Goal: Transaction & Acquisition: Purchase product/service

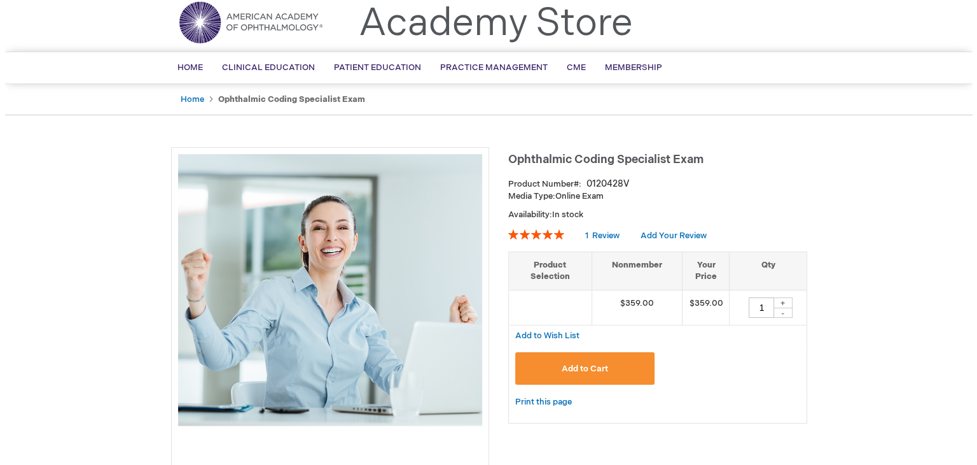
scroll to position [64, 0]
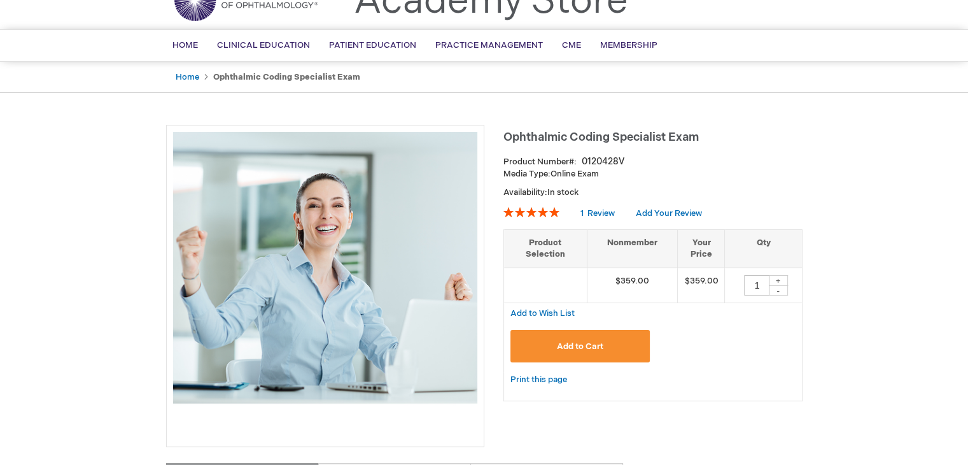
click at [585, 347] on span "Add to Cart" at bounding box center [580, 346] width 46 height 10
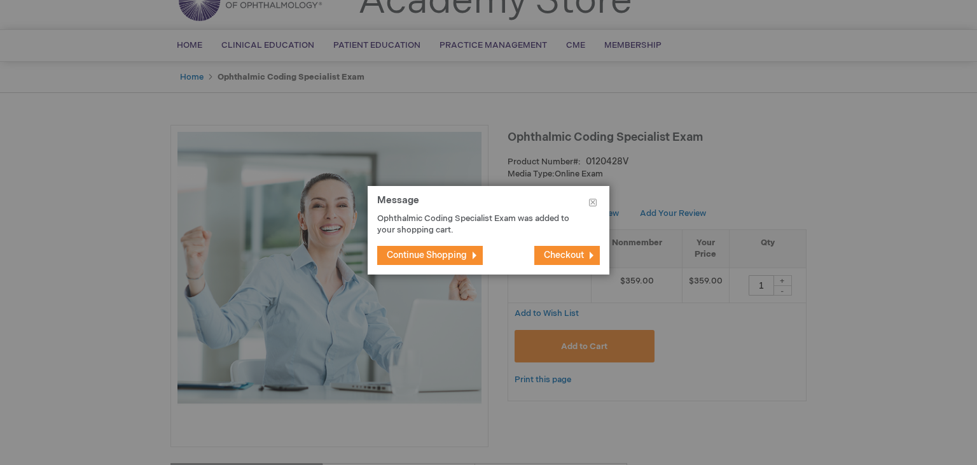
click at [567, 253] on span "Checkout" at bounding box center [564, 254] width 40 height 11
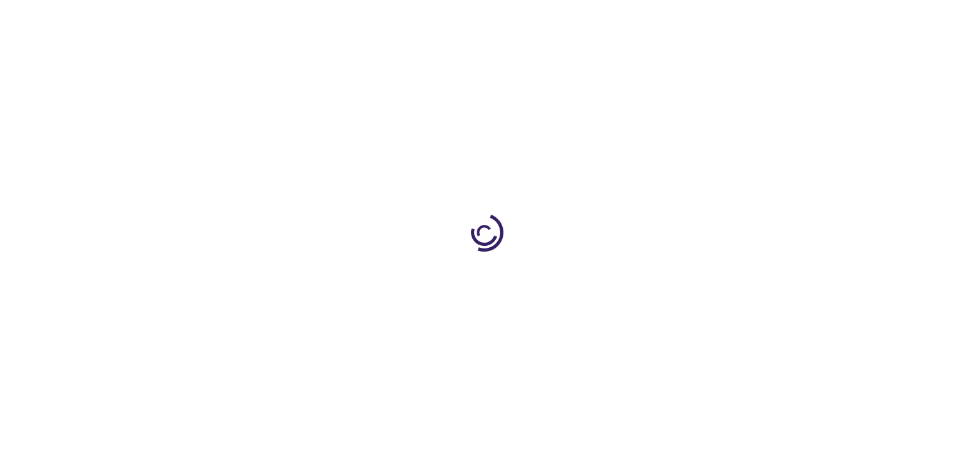
select select "US"
select select "61"
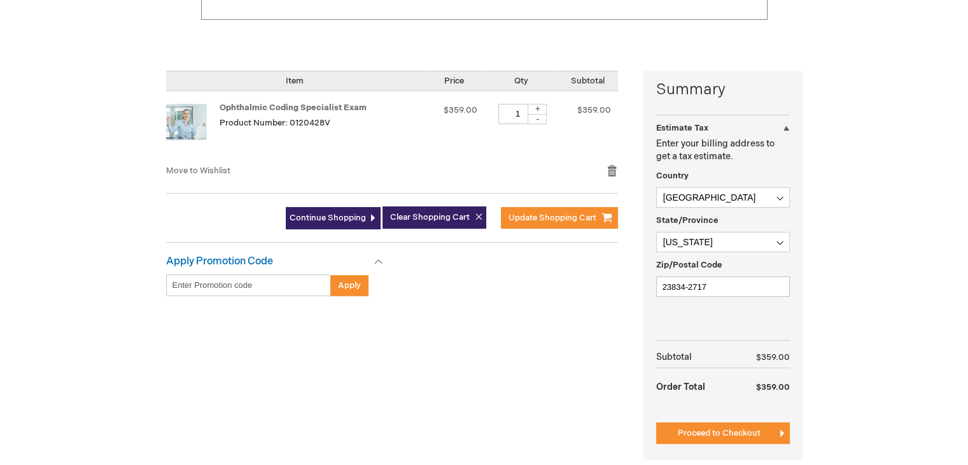
scroll to position [318, 0]
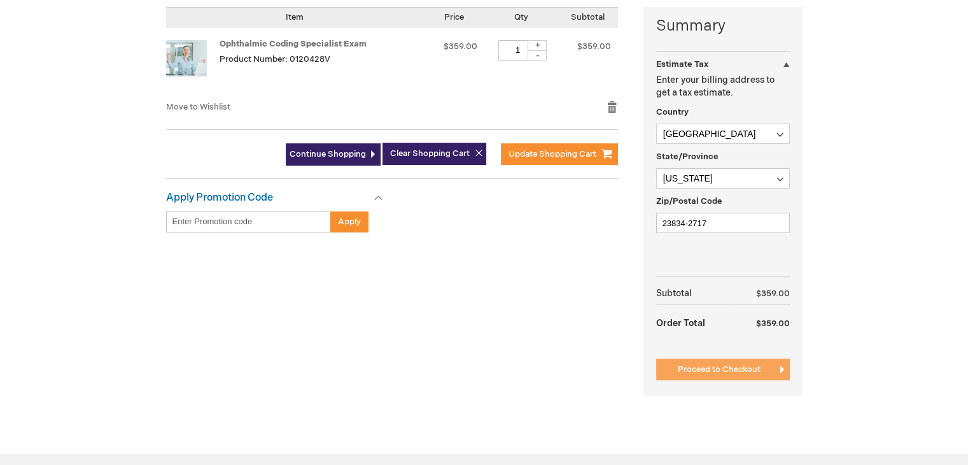
click at [721, 365] on span "Proceed to Checkout" at bounding box center [719, 369] width 83 height 10
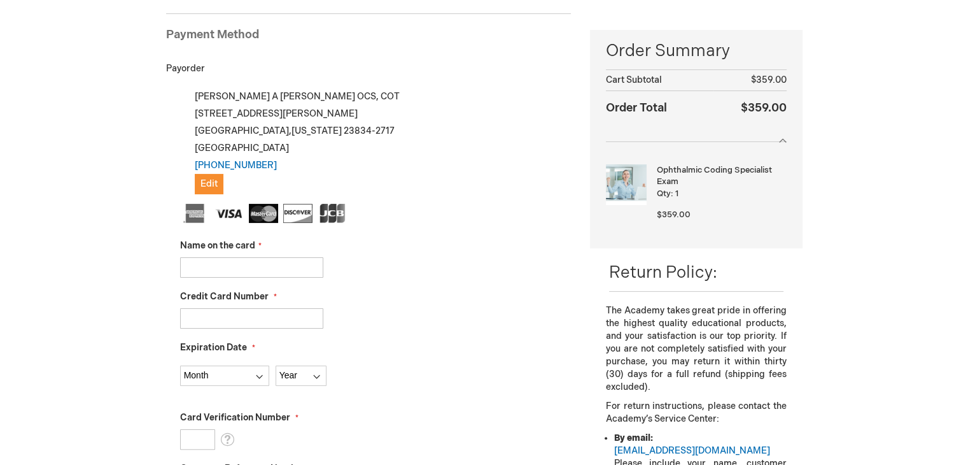
click at [290, 268] on input "Name on the card" at bounding box center [251, 267] width 143 height 20
type input "[PERSON_NAME]"
click at [268, 319] on input "Credit Card Number" at bounding box center [251, 318] width 143 height 20
type input "5344660040969508"
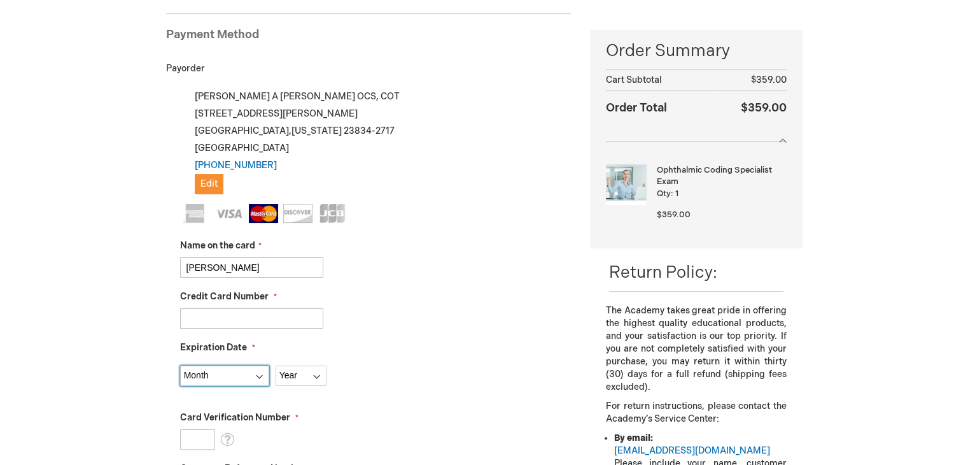
click at [260, 374] on select "Month 01 - January 02 - February 03 - March 04 - April 05 - May 06 - June 07 - …" at bounding box center [224, 375] width 89 height 20
select select "9"
click at [180, 365] on select "Month 01 - January 02 - February 03 - March 04 - April 05 - May 06 - June 07 - …" at bounding box center [224, 375] width 89 height 20
click at [300, 374] on select "Year 2025 2026 2027 2028 2029 2030 2031 2032 2033 2034 2035" at bounding box center [301, 375] width 51 height 20
select select "2029"
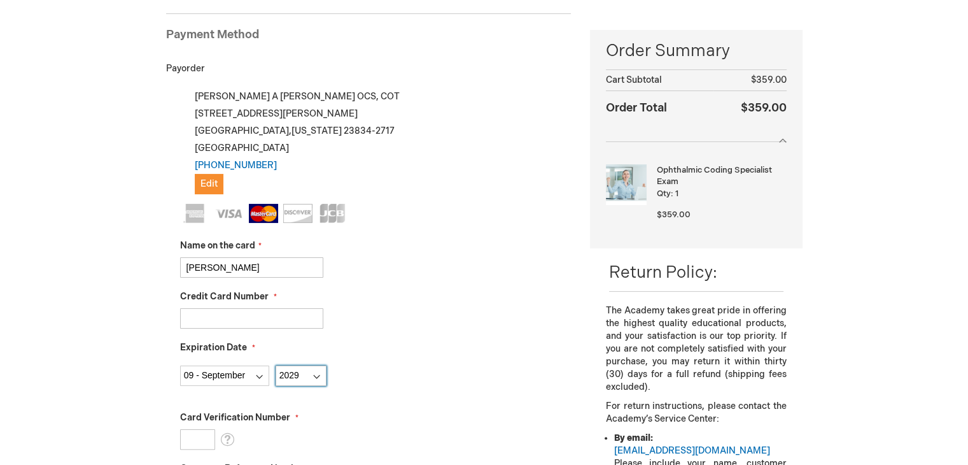
click at [276, 365] on select "Year 2025 2026 2027 2028 2029 2030 2031 2032 2033 2034 2035" at bounding box center [301, 375] width 51 height 20
click at [197, 438] on input "Card Verification Number" at bounding box center [197, 439] width 35 height 20
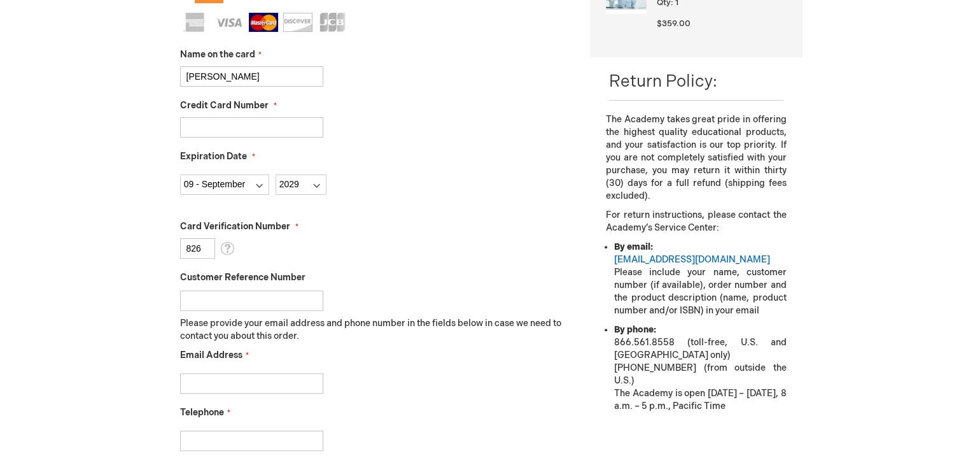
scroll to position [428, 0]
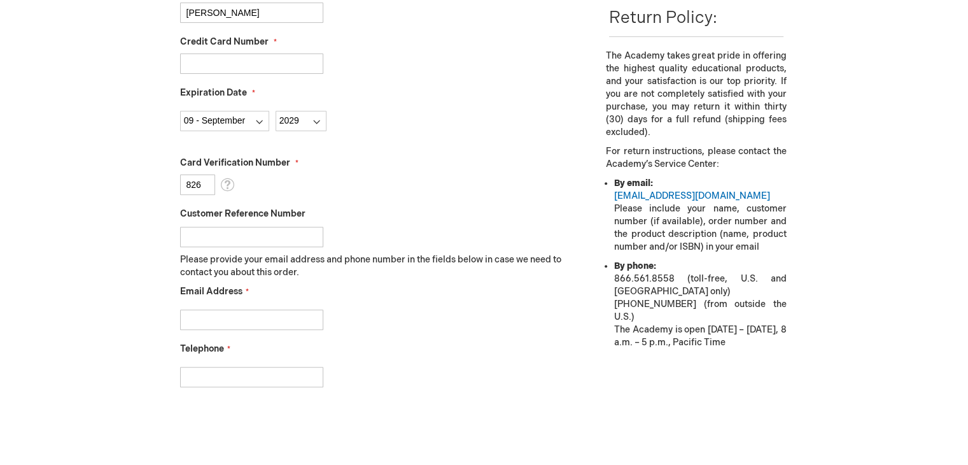
type input "826"
click at [258, 314] on input "Email Address" at bounding box center [251, 319] width 143 height 20
type input "bonzeyejj@hotmail.com"
click at [206, 379] on input "Telephone" at bounding box center [251, 377] width 143 height 20
type input "8048333937"
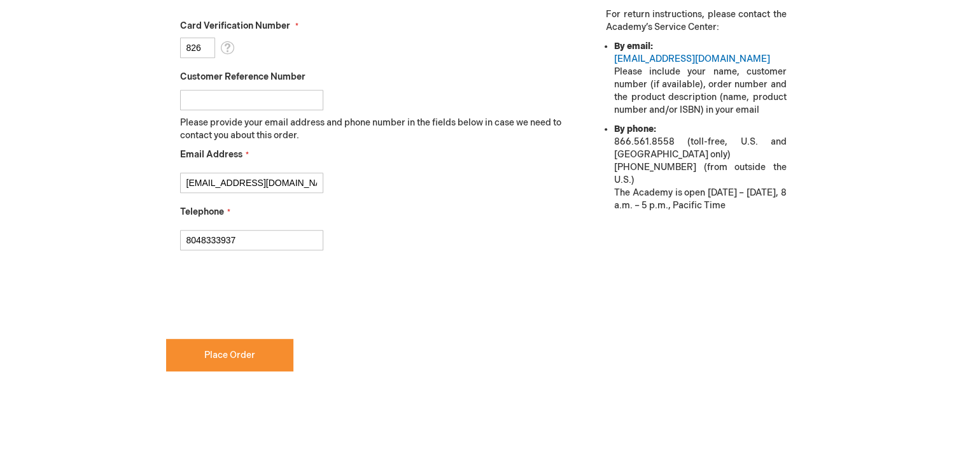
scroll to position [619, 0]
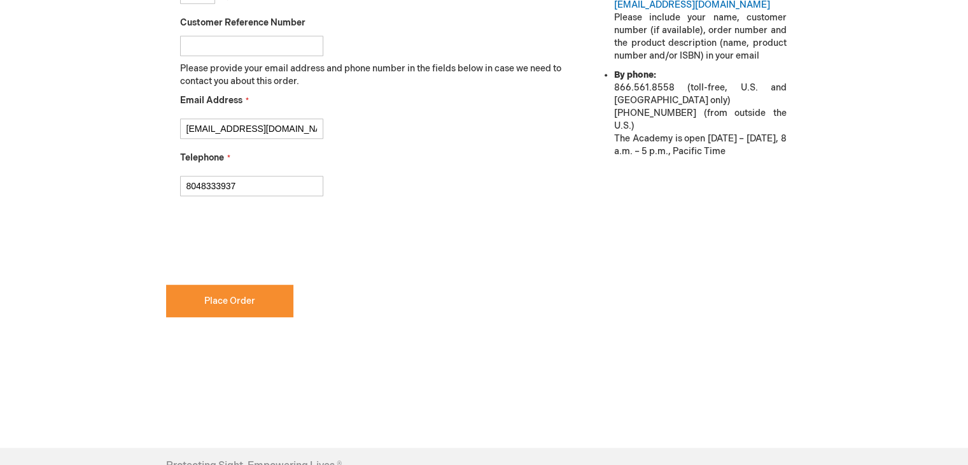
checkbox input "true"
click at [239, 299] on span "Place Order" at bounding box center [229, 300] width 51 height 11
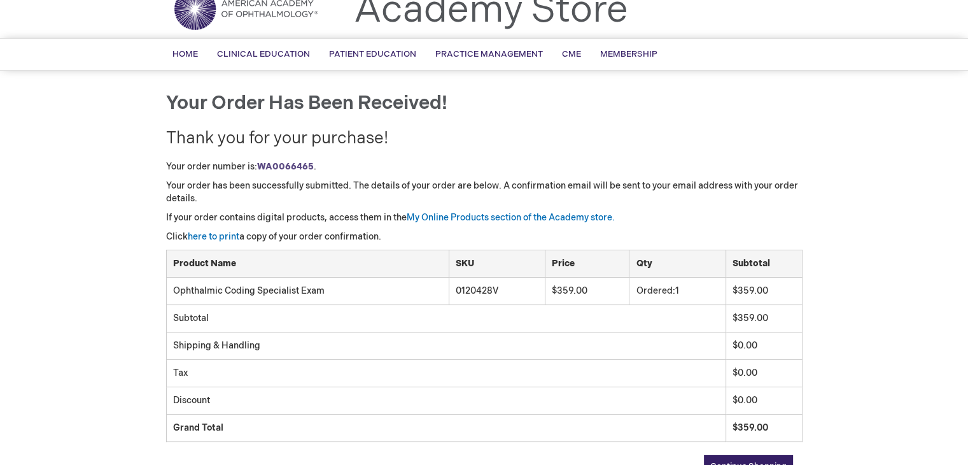
scroll to position [118, 0]
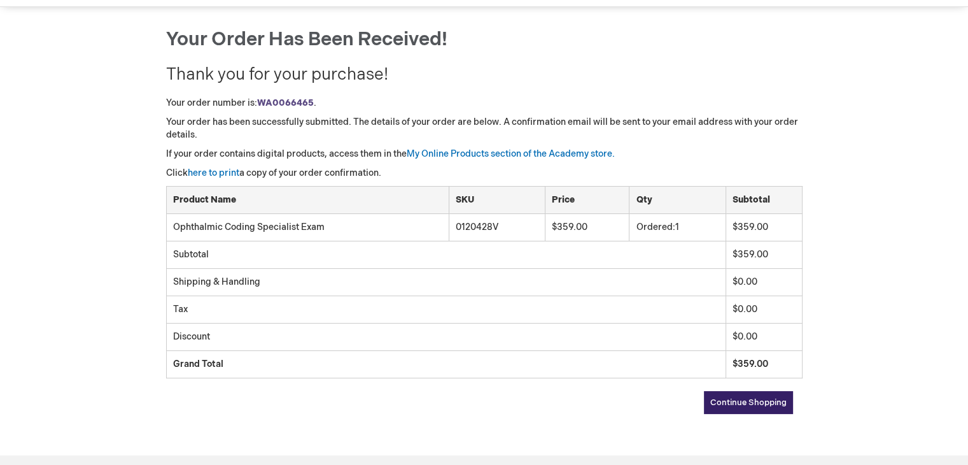
drag, startPoint x: 947, startPoint y: 0, endPoint x: 702, endPoint y: 437, distance: 501.1
click at [703, 437] on div "Your order has been received! Thank you for your purchase! Your order number is…" at bounding box center [484, 234] width 636 height 410
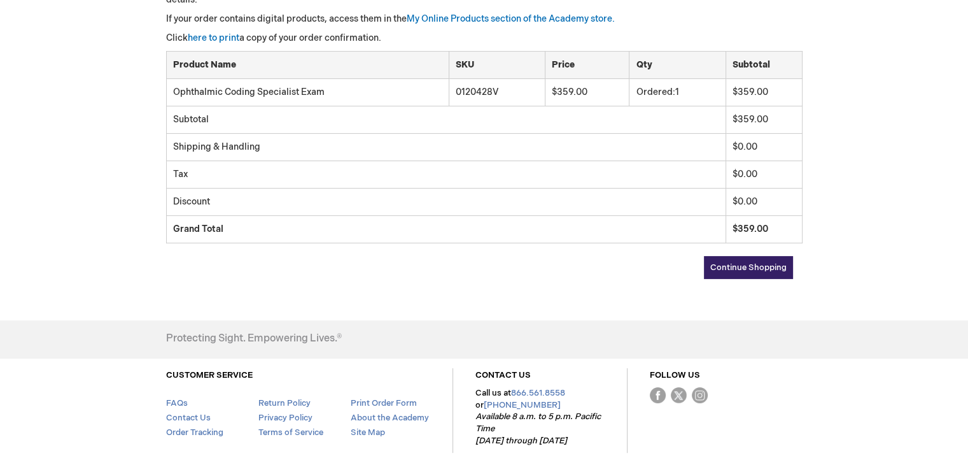
scroll to position [309, 0]
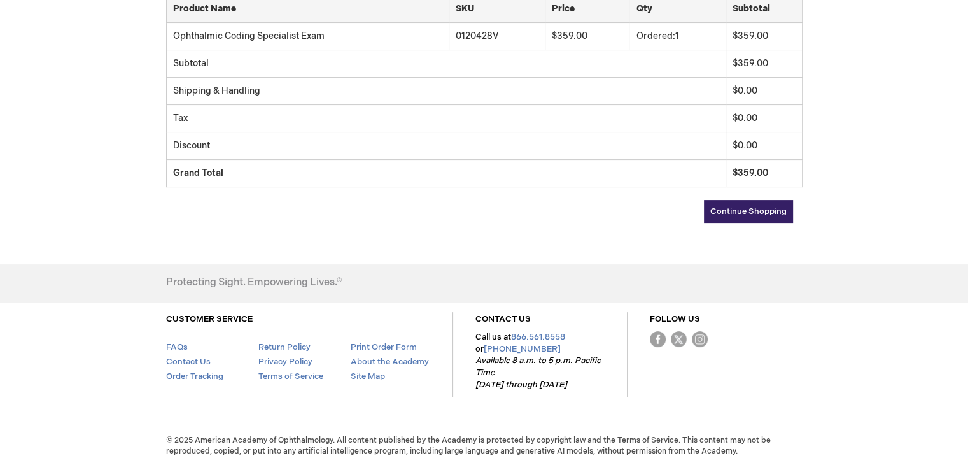
click at [747, 213] on span "Continue Shopping" at bounding box center [748, 211] width 76 height 10
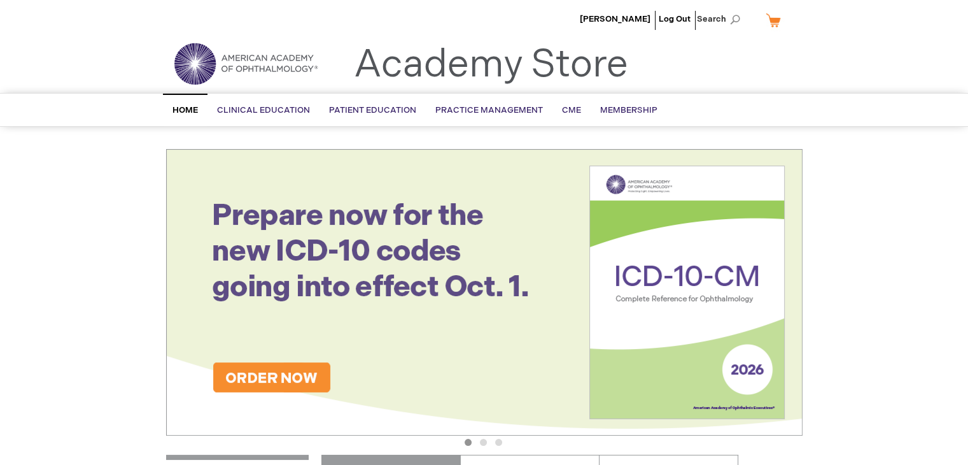
click at [183, 106] on span "Home" at bounding box center [184, 110] width 25 height 10
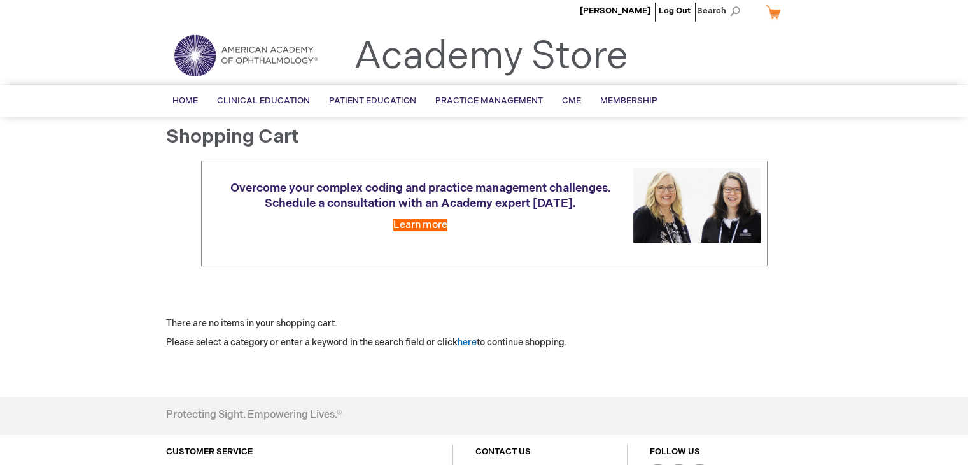
scroll to position [64, 0]
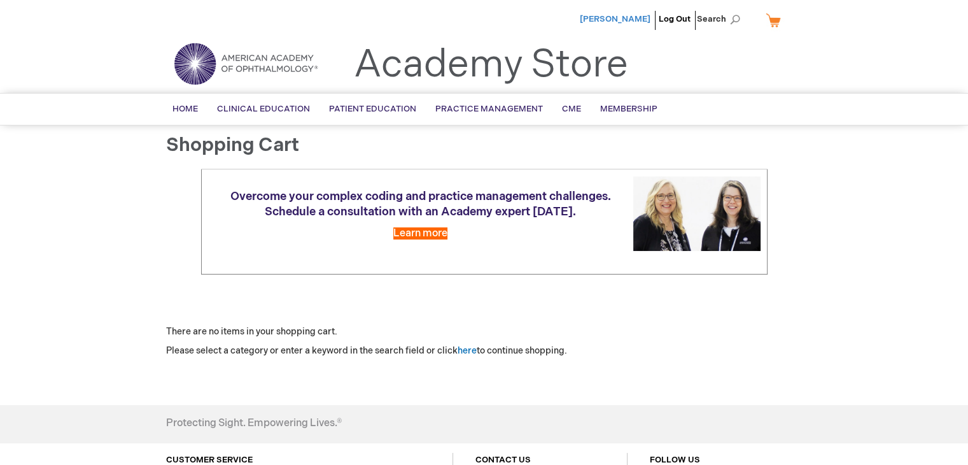
click at [614, 18] on span "[PERSON_NAME]" at bounding box center [615, 19] width 71 height 10
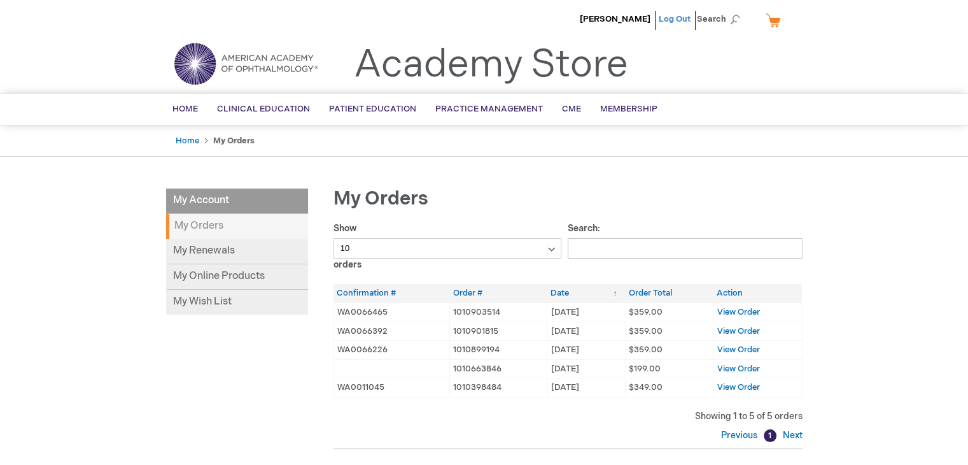
click at [677, 17] on link "Log Out" at bounding box center [675, 19] width 32 height 10
